Goal: Transaction & Acquisition: Purchase product/service

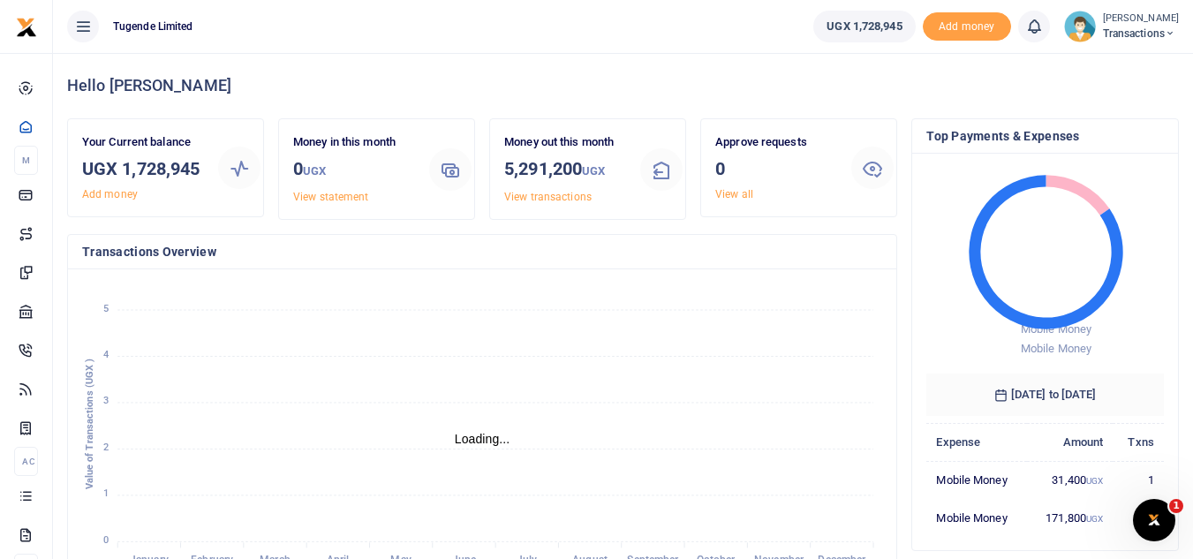
scroll to position [14, 14]
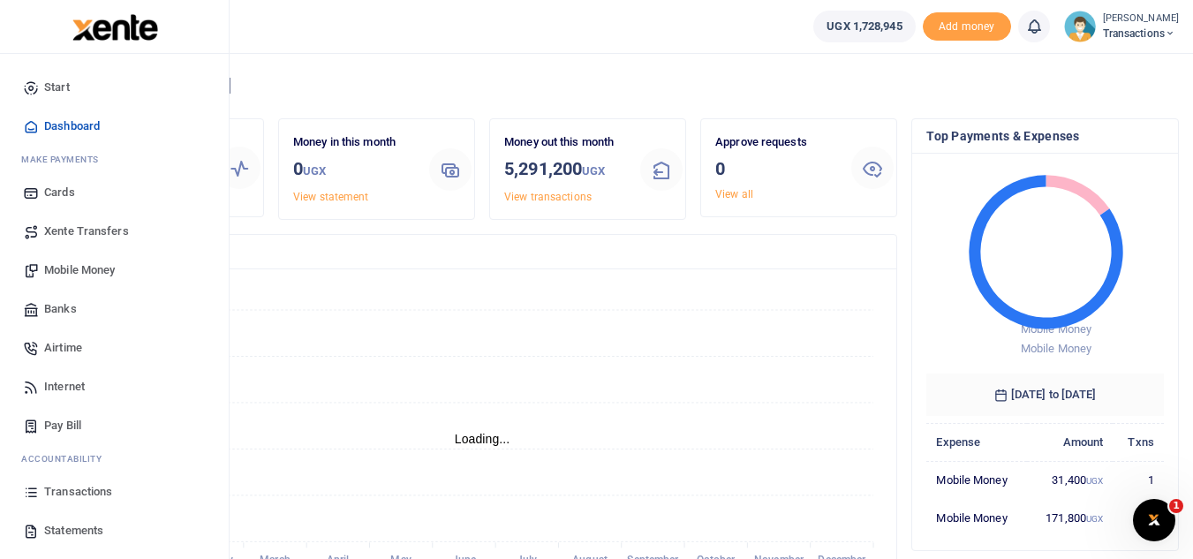
click at [116, 501] on link "Transactions" at bounding box center [114, 492] width 201 height 39
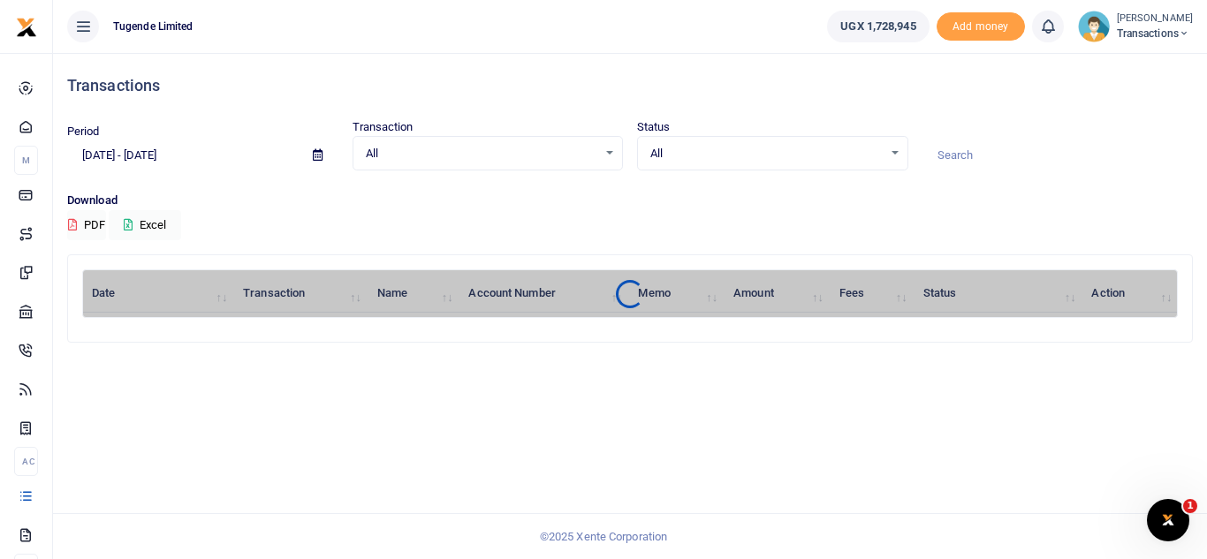
click at [992, 163] on input at bounding box center [1057, 155] width 271 height 30
paste input "UMA595BV"
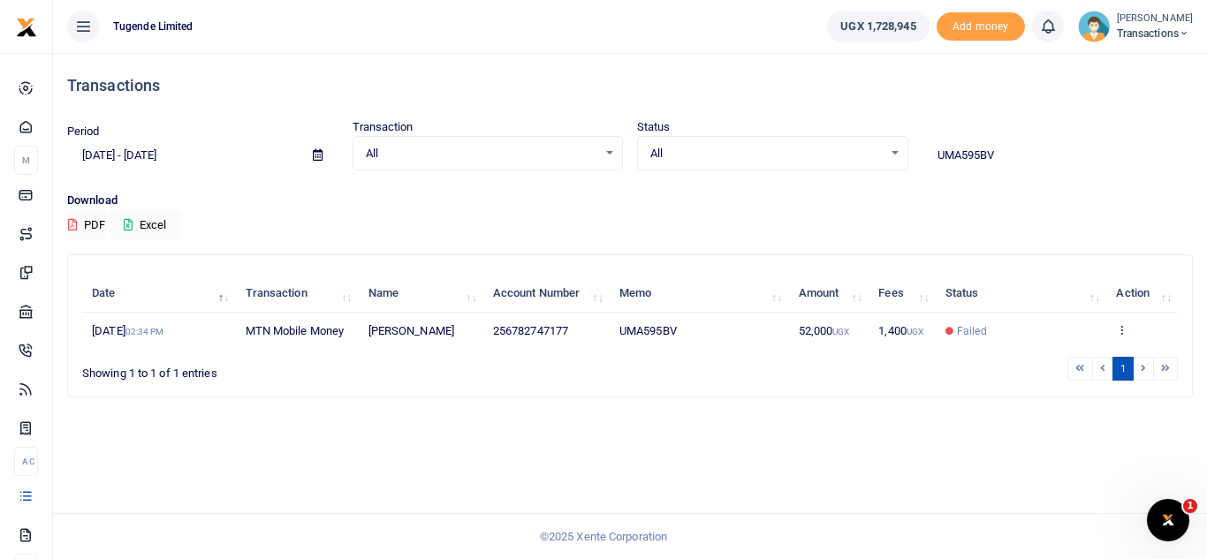
type input "UMA595BV"
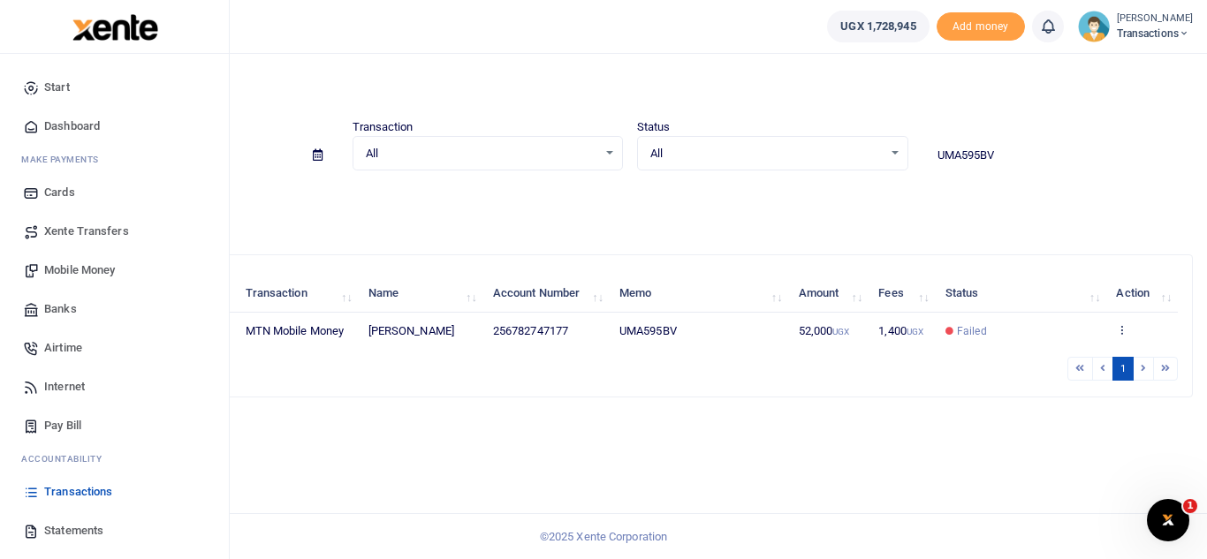
click at [109, 282] on link "Mobile Money" at bounding box center [114, 270] width 201 height 39
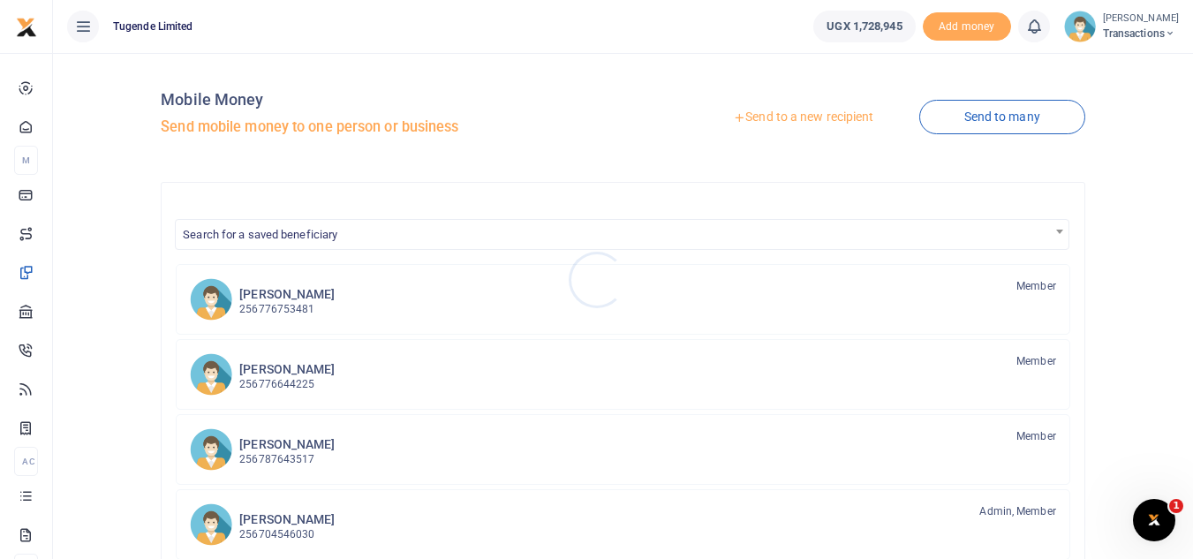
click at [779, 109] on div at bounding box center [596, 279] width 1193 height 559
click at [756, 116] on link "Send to a new recipient" at bounding box center [803, 118] width 231 height 32
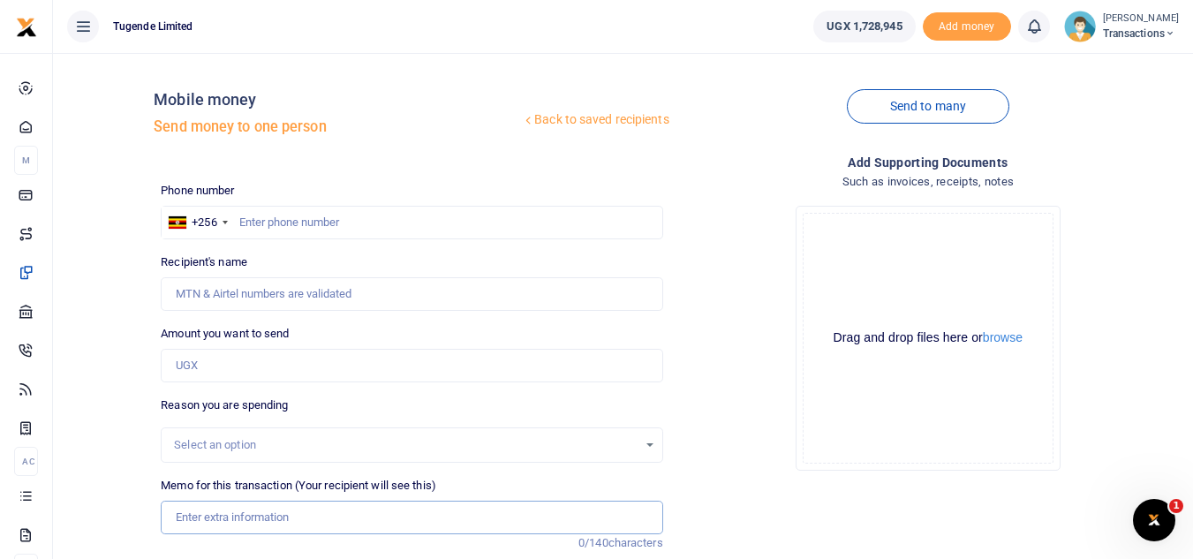
click at [250, 519] on input "Memo for this transaction (Your recipient will see this)" at bounding box center [412, 518] width 502 height 34
paste input "UMA595BV"
type input "UMA595BV"
click at [284, 357] on input "Amount you want to send" at bounding box center [412, 366] width 502 height 34
paste input "52,000"
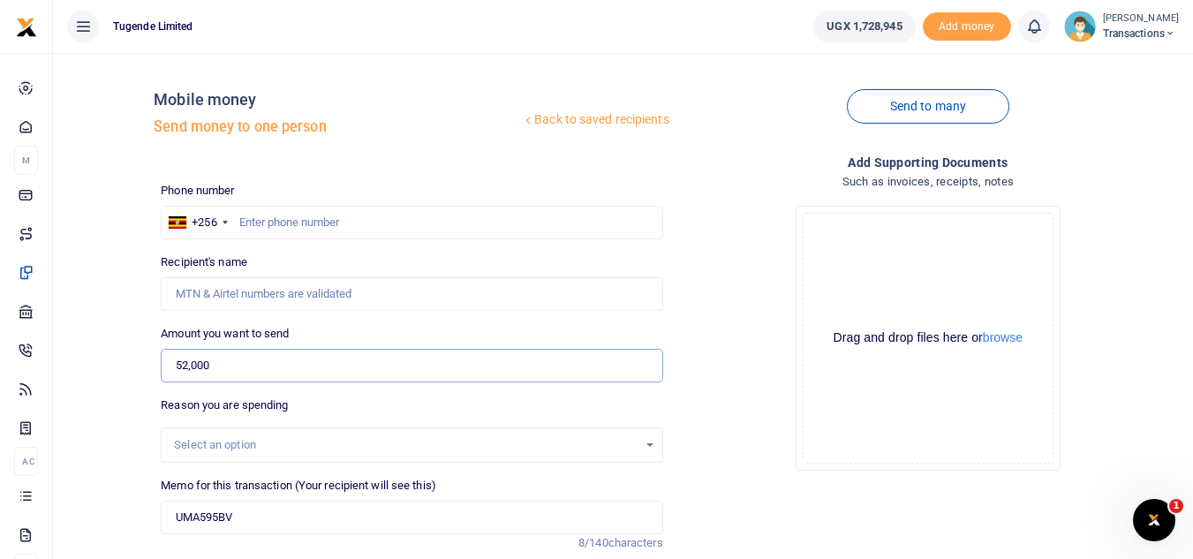
type input "52,000"
click at [315, 224] on input "text" at bounding box center [412, 223] width 502 height 34
paste input "0782747177"
type input "0782747177"
type input "Julius Mukundane"
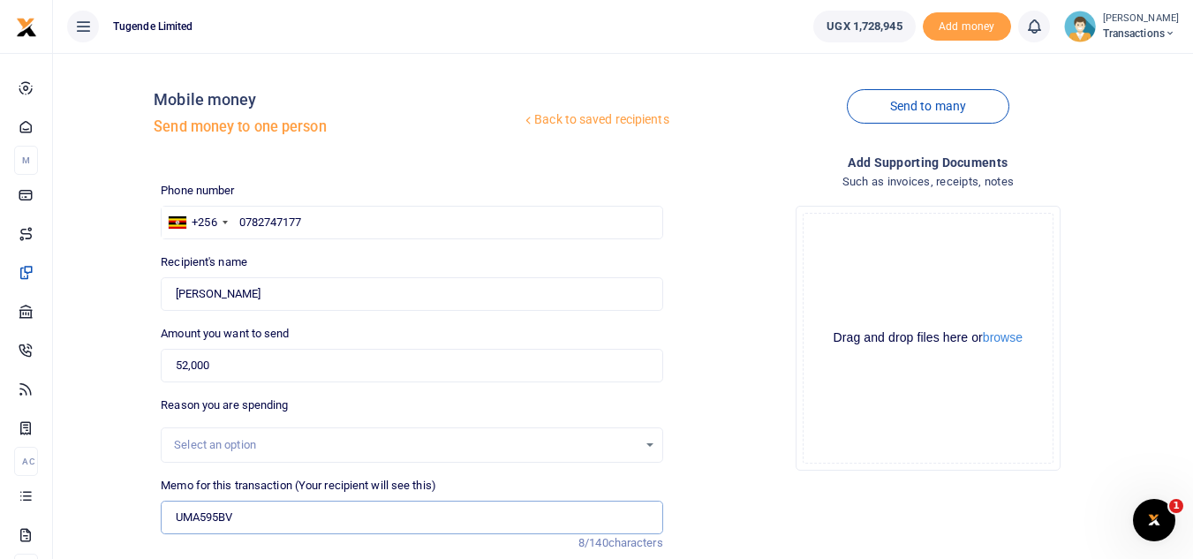
click at [345, 512] on input "UMA595BV" at bounding box center [412, 518] width 502 height 34
paste input "TLUG-017091"
click at [269, 523] on input "UMA595BV TLUG-017091" at bounding box center [412, 518] width 502 height 34
type input "UMA595BV TLUG 017091"
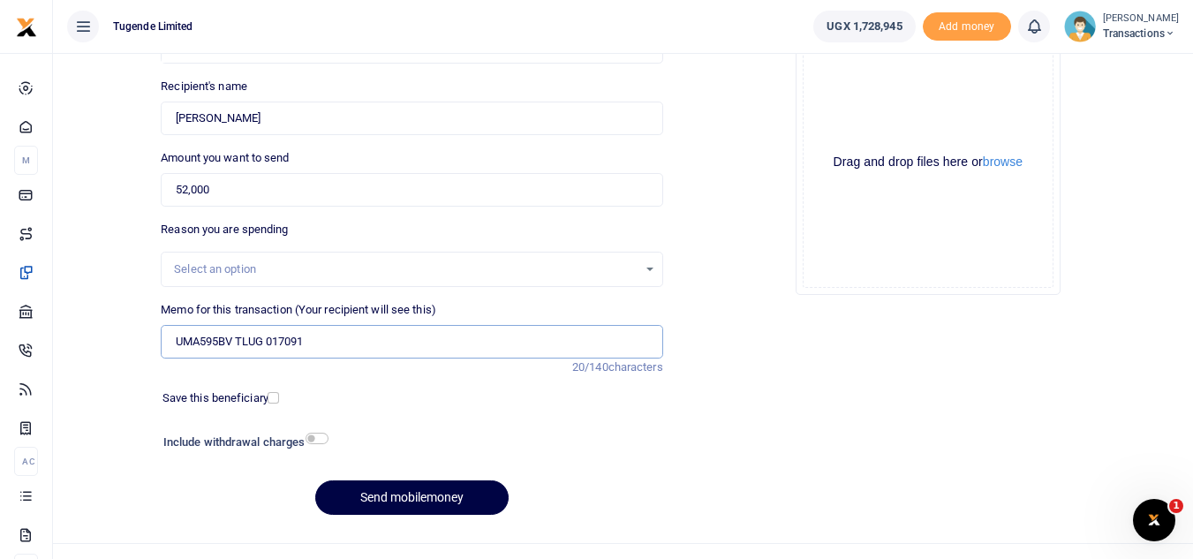
scroll to position [206, 0]
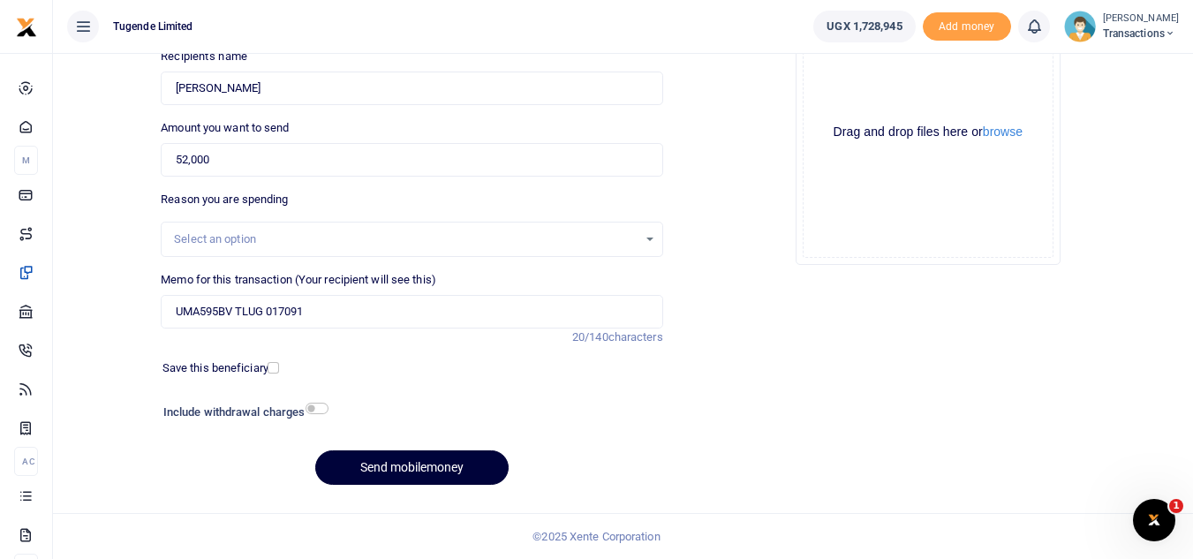
click at [386, 469] on button "Send mobilemoney" at bounding box center [411, 468] width 193 height 34
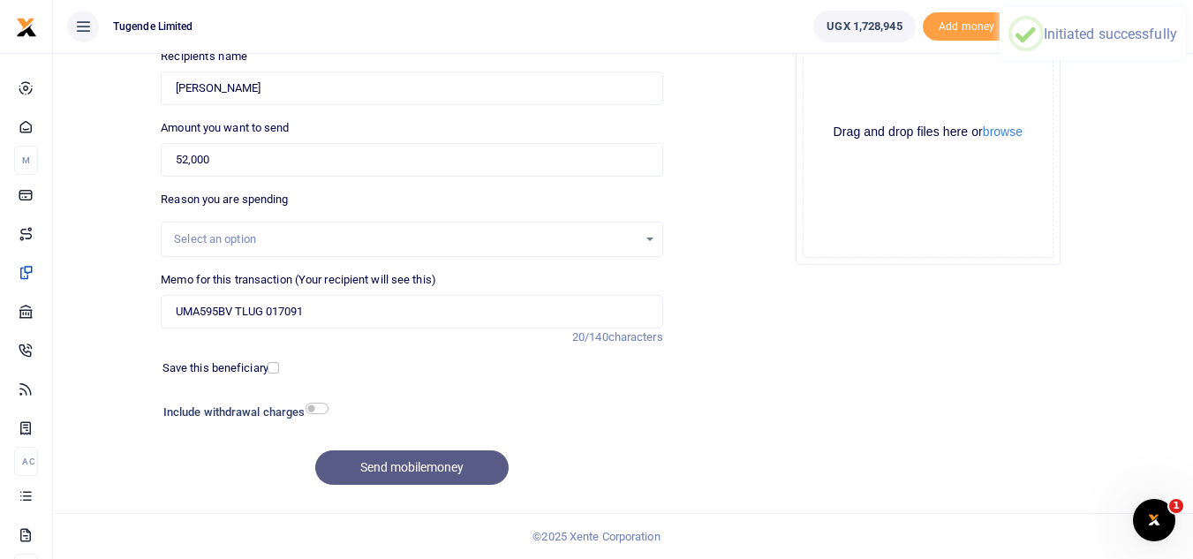
scroll to position [0, 0]
